Goal: Navigation & Orientation: Understand site structure

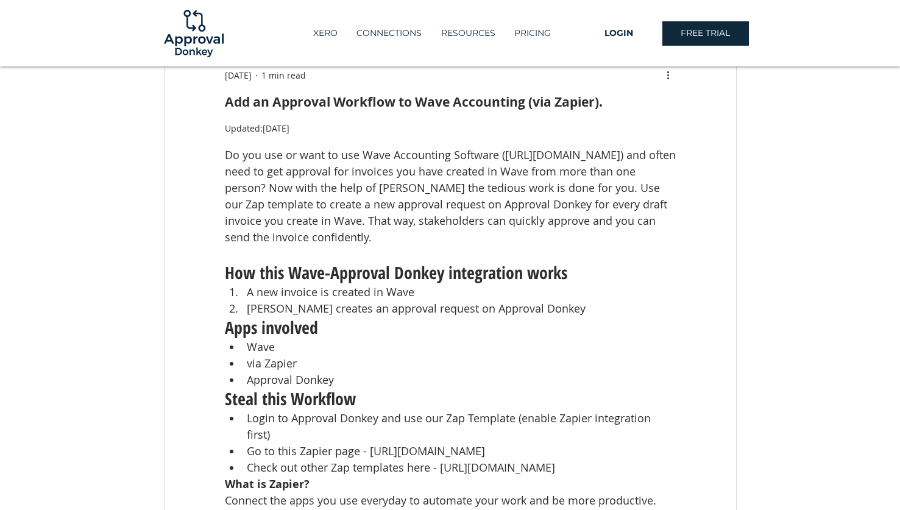
scroll to position [63, 0]
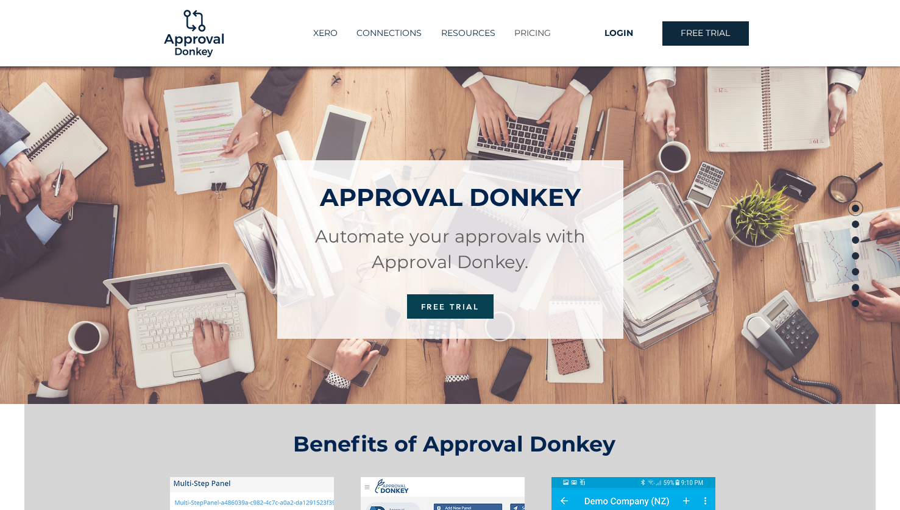
click at [544, 35] on p "PRICING" at bounding box center [532, 33] width 49 height 20
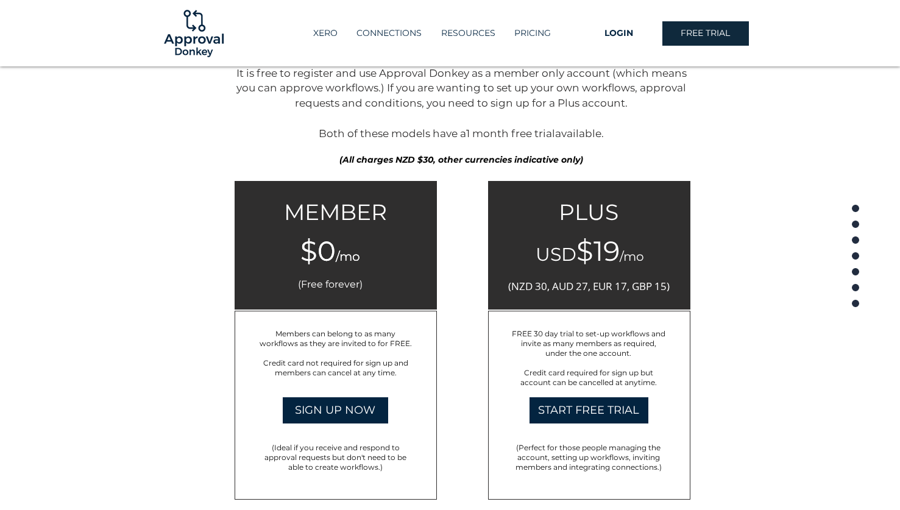
scroll to position [1782, 0]
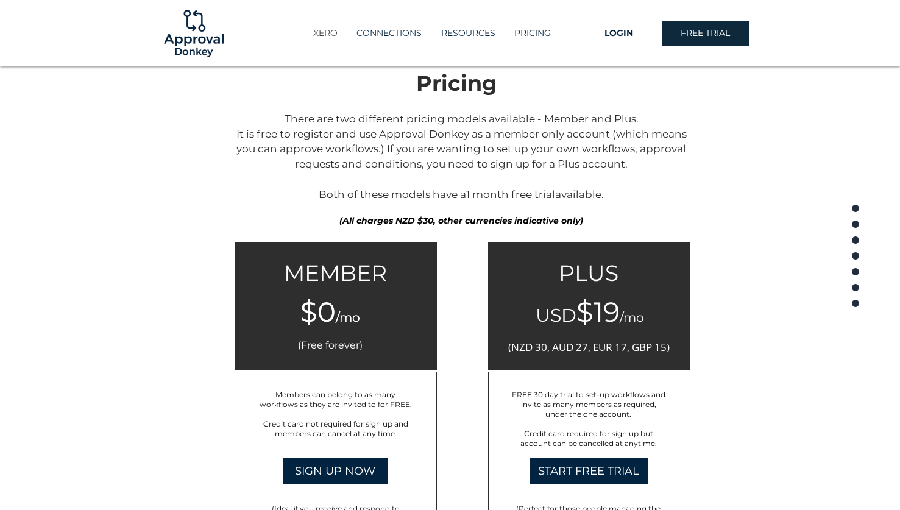
click at [318, 32] on p "XERO" at bounding box center [325, 33] width 37 height 20
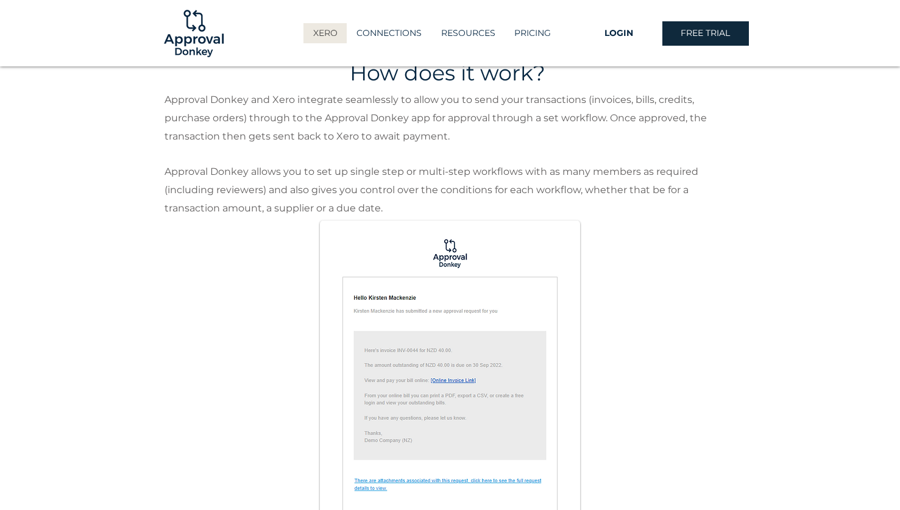
scroll to position [868, 0]
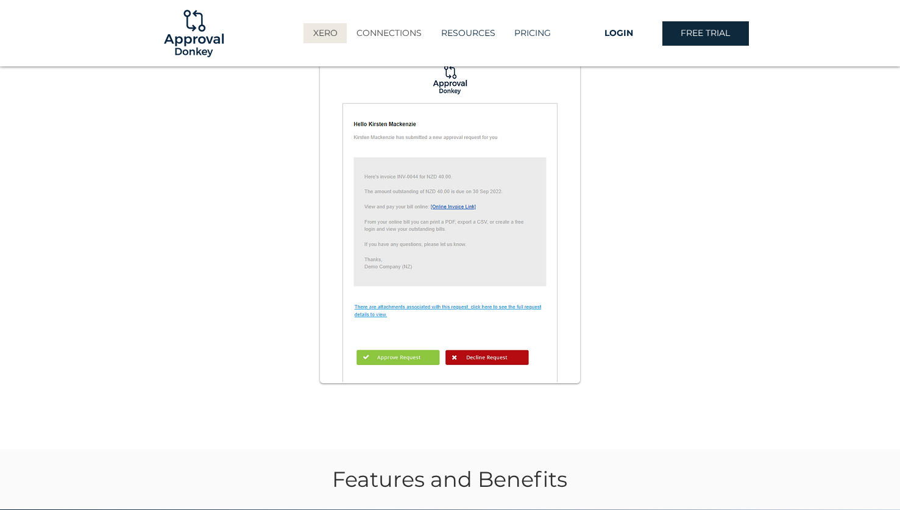
click at [392, 42] on p "CONNECTIONS" at bounding box center [388, 33] width 77 height 20
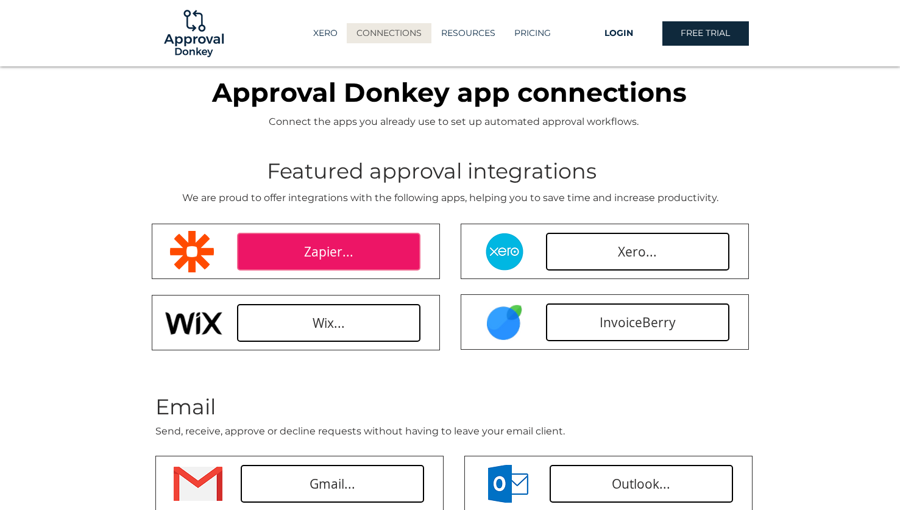
click at [308, 246] on span "Zapier..." at bounding box center [328, 252] width 49 height 18
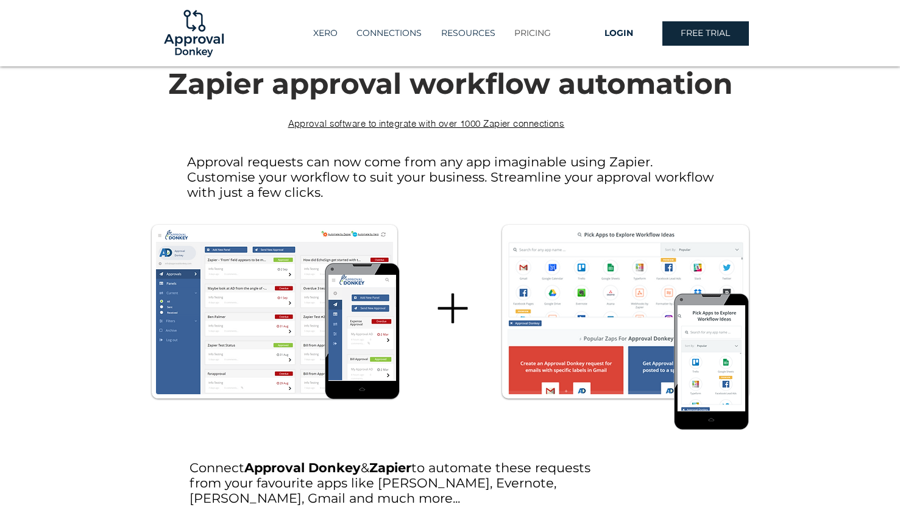
click at [550, 35] on p "PRICING" at bounding box center [532, 33] width 49 height 20
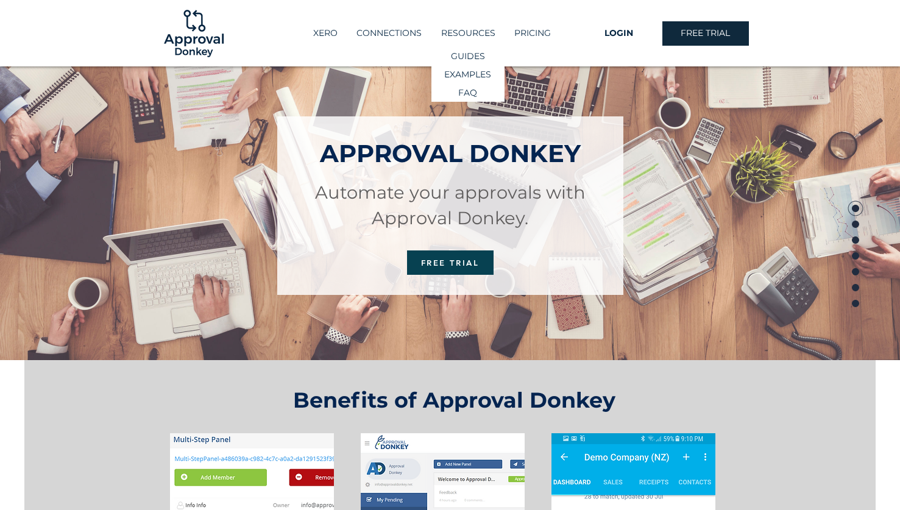
click at [453, 35] on p "RESOURCES" at bounding box center [468, 33] width 66 height 20
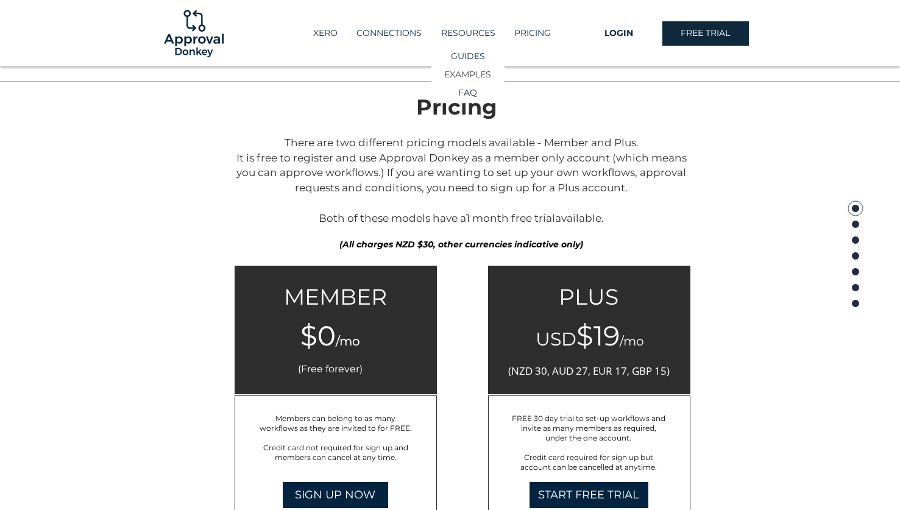
click at [467, 76] on p "EXAMPLES" at bounding box center [467, 75] width 55 height 18
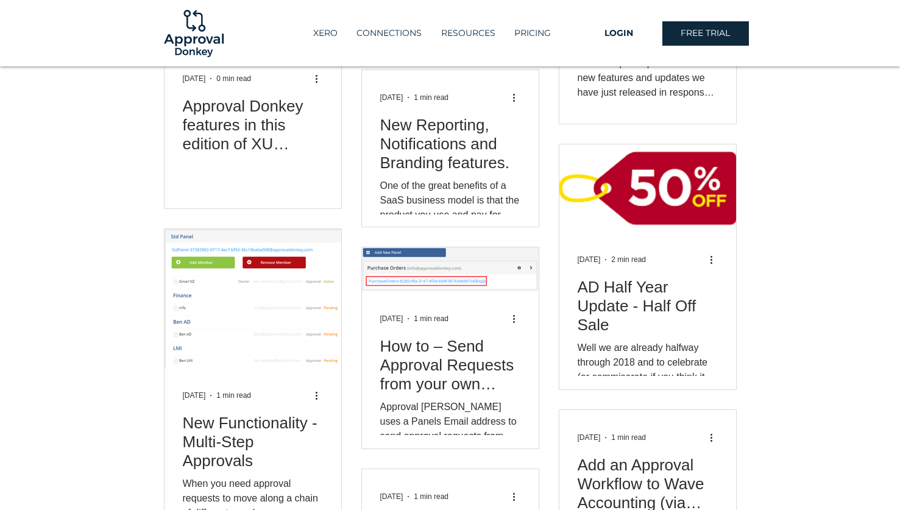
scroll to position [972, 0]
